Goal: Task Accomplishment & Management: Use online tool/utility

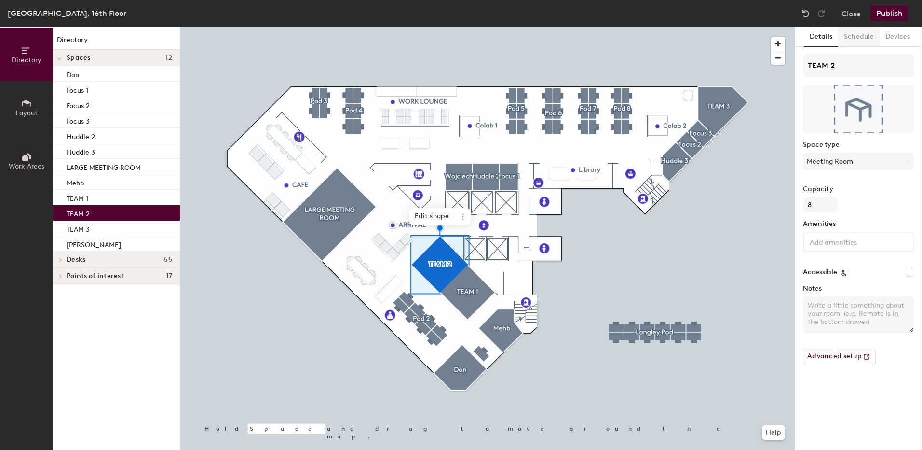
click at [862, 39] on button "Schedule" at bounding box center [858, 37] width 41 height 20
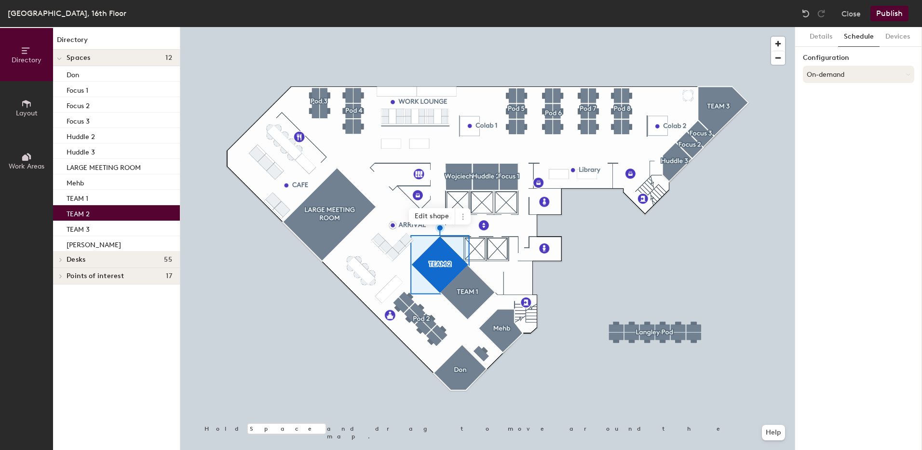
click at [900, 78] on button "On-demand" at bounding box center [858, 74] width 111 height 17
click at [835, 115] on div "Scheduled" at bounding box center [859, 113] width 110 height 14
click at [888, 11] on button "Publish" at bounding box center [890, 13] width 38 height 15
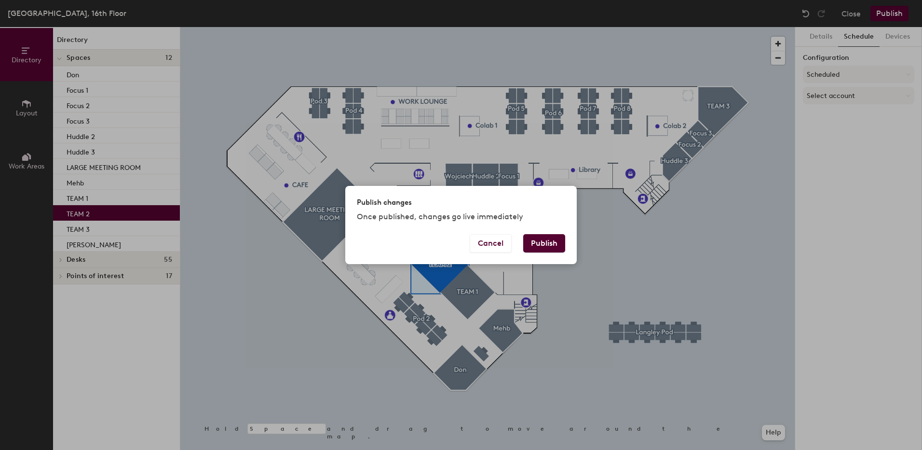
click at [539, 240] on button "Publish" at bounding box center [544, 243] width 42 height 18
